Goal: Navigation & Orientation: Find specific page/section

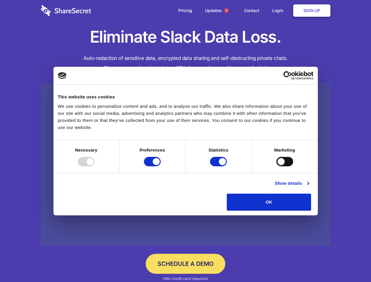
click at [95, 166] on div at bounding box center [86, 161] width 17 height 9
click at [161, 166] on input "Preferences" at bounding box center [152, 161] width 17 height 9
checkbox input "false"
click at [219, 166] on input "Statistics" at bounding box center [218, 161] width 17 height 9
checkbox input "false"
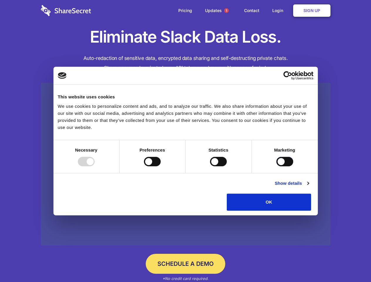
click at [276, 166] on input "Marketing" at bounding box center [284, 161] width 17 height 9
checkbox input "true"
click at [308, 187] on link "Show details" at bounding box center [291, 183] width 34 height 7
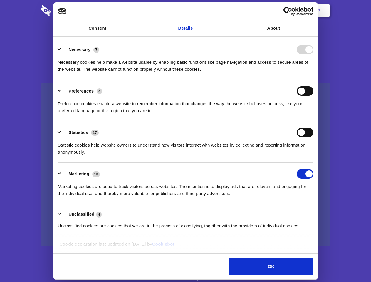
click at [313, 80] on li "Necessary 7 Necessary cookies help make a website usable by enabling basic func…" at bounding box center [185, 58] width 255 height 41
click at [226, 11] on span "1" at bounding box center [226, 10] width 5 height 5
